Goal: Find specific page/section: Find specific page/section

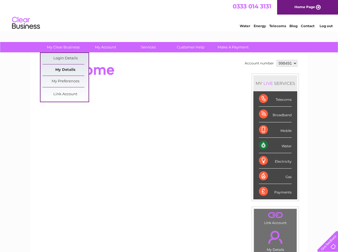
click at [66, 68] on link "My Details" at bounding box center [66, 69] width 46 height 11
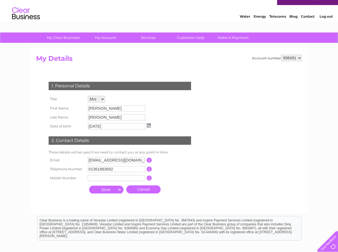
scroll to position [9, 0]
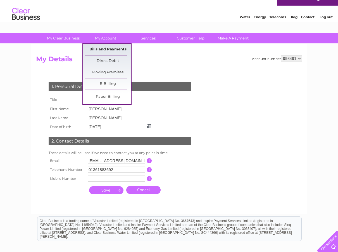
click at [106, 48] on link "Bills and Payments" at bounding box center [108, 49] width 46 height 11
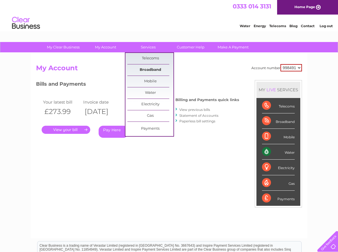
click at [149, 68] on link "Broadband" at bounding box center [151, 69] width 46 height 11
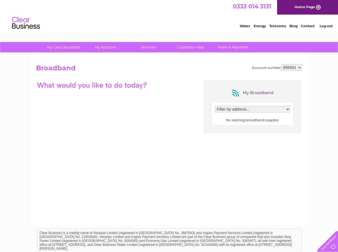
click at [288, 109] on select "Filter by address..." at bounding box center [253, 109] width 76 height 7
click at [139, 121] on div "My Broadband Filter by address... No existing broadband supplies" at bounding box center [169, 134] width 266 height 109
drag, startPoint x: 342, startPoint y: 69, endPoint x: 313, endPoint y: 37, distance: 43.2
